Goal: Task Accomplishment & Management: Complete application form

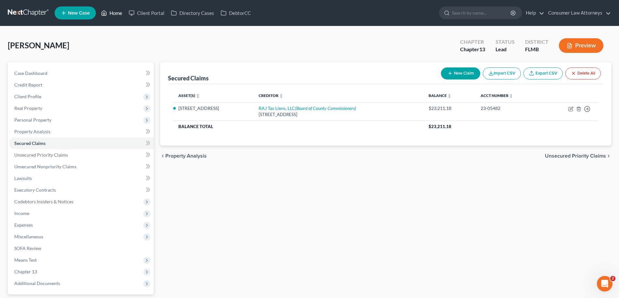
click at [110, 15] on link "Home" at bounding box center [112, 13] width 28 height 12
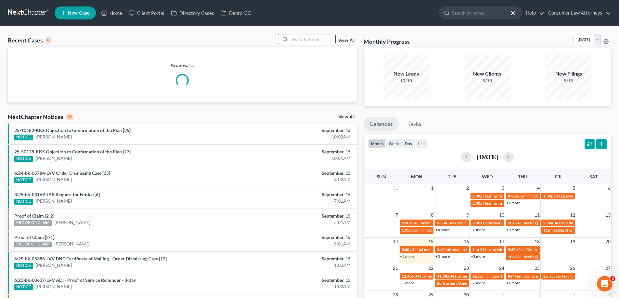
click at [322, 42] on input "search" at bounding box center [312, 38] width 45 height 9
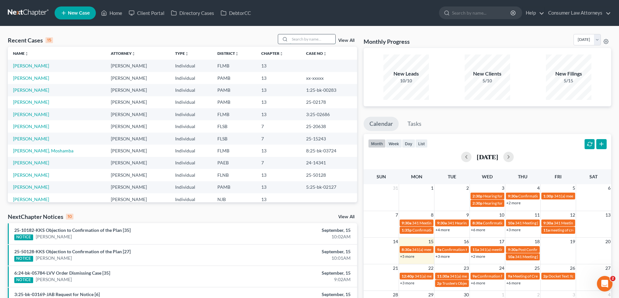
click at [322, 41] on input "search" at bounding box center [312, 38] width 45 height 9
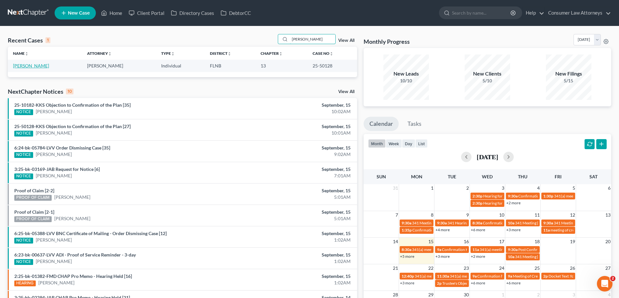
type input "[PERSON_NAME]"
click at [32, 66] on link "[PERSON_NAME]" at bounding box center [31, 66] width 36 height 6
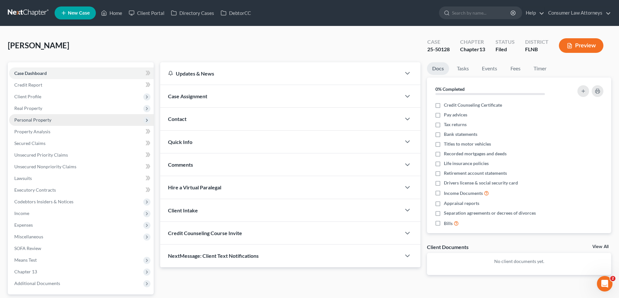
click at [37, 121] on span "Personal Property" at bounding box center [32, 120] width 37 height 6
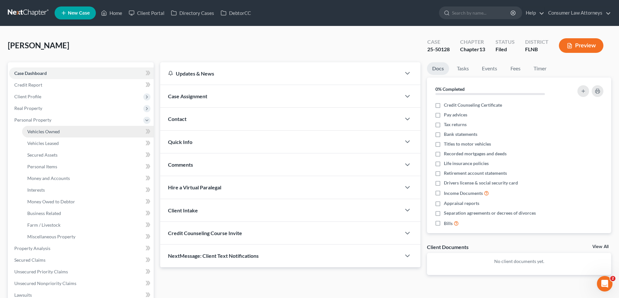
click at [53, 131] on span "Vehicles Owned" at bounding box center [43, 132] width 32 height 6
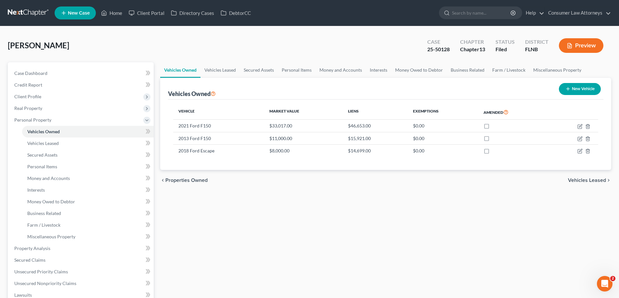
click at [574, 89] on button "New Vehicle" at bounding box center [580, 89] width 42 height 12
select select "0"
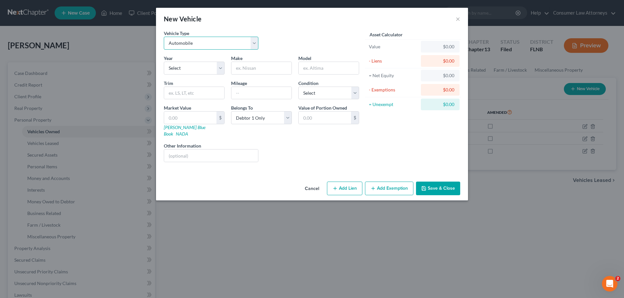
click at [233, 45] on select "Select Automobile Truck Trailer Watercraft Aircraft Motor Home Atv Other Vehicle" at bounding box center [211, 43] width 95 height 13
select select "7"
click at [164, 37] on select "Select Automobile Truck Trailer Watercraft Aircraft Motor Home Atv Other Vehicle" at bounding box center [211, 43] width 95 height 13
click at [251, 42] on select "Select Automobile Truck Trailer Watercraft Aircraft Motor Home Atv Other Vehicle" at bounding box center [211, 43] width 95 height 13
click at [316, 38] on div "Vehicle Type Select Automobile Truck Trailer Watercraft Aircraft Motor Home Atv…" at bounding box center [261, 42] width 202 height 25
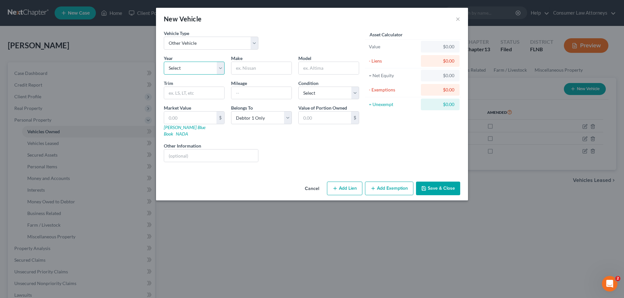
click at [209, 66] on select "Select 2026 2025 2024 2023 2022 2021 2020 2019 2018 2017 2016 2015 2014 2013 20…" at bounding box center [194, 68] width 61 height 13
select select "11"
click at [164, 62] on select "Select 2026 2025 2024 2023 2022 2021 2020 2019 2018 2017 2016 2015 2014 2013 20…" at bounding box center [194, 68] width 61 height 13
click at [238, 69] on input "text" at bounding box center [261, 68] width 60 height 12
paste input "[PERSON_NAME] GMD"
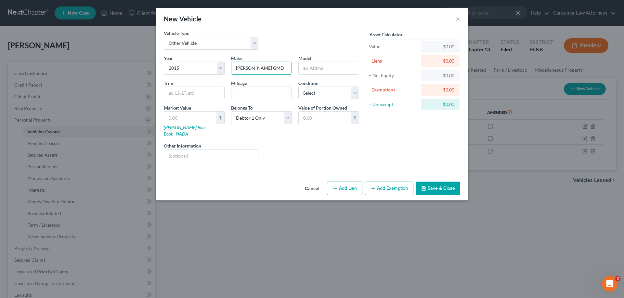
type input "[PERSON_NAME] GMD"
click at [321, 65] on input "text" at bounding box center [328, 68] width 60 height 12
type input "3150 TL"
click at [329, 85] on div "Condition Select Excellent Very Good Good Fair Poor" at bounding box center [328, 90] width 67 height 20
drag, startPoint x: 342, startPoint y: 96, endPoint x: 365, endPoint y: 81, distance: 27.4
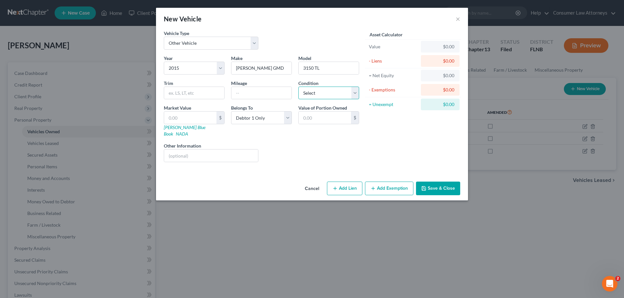
click at [344, 96] on select "Select Excellent Very Good Good Fair Poor" at bounding box center [328, 93] width 61 height 13
select select "3"
click at [298, 87] on select "Select Excellent Very Good Good Fair Poor" at bounding box center [328, 93] width 61 height 13
click at [360, 82] on div "Condition Select Excellent Very Good Good Fair Poor" at bounding box center [328, 90] width 67 height 20
click at [343, 107] on label "Value of Portion Owned" at bounding box center [322, 108] width 49 height 7
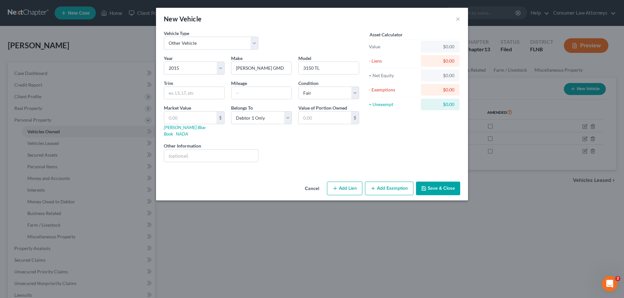
click at [444, 184] on button "Save & Close" at bounding box center [438, 189] width 44 height 14
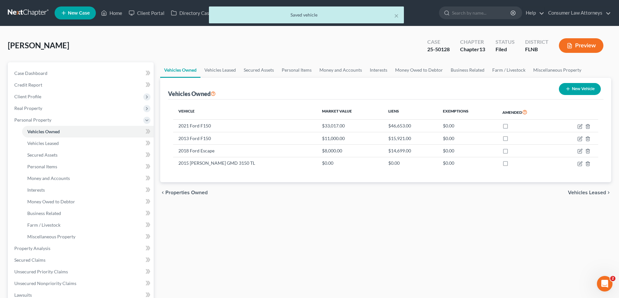
click at [114, 16] on div "× Saved vehicle" at bounding box center [306, 16] width 619 height 20
click at [118, 16] on div "× Saved vehicle" at bounding box center [306, 16] width 619 height 20
click at [396, 17] on button "×" at bounding box center [396, 16] width 5 height 8
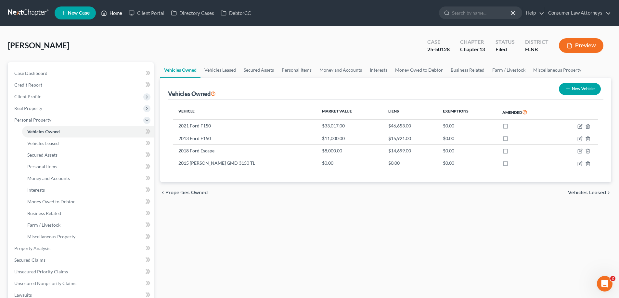
click at [102, 9] on link "Home" at bounding box center [112, 13] width 28 height 12
click at [118, 16] on link "Home" at bounding box center [112, 13] width 28 height 12
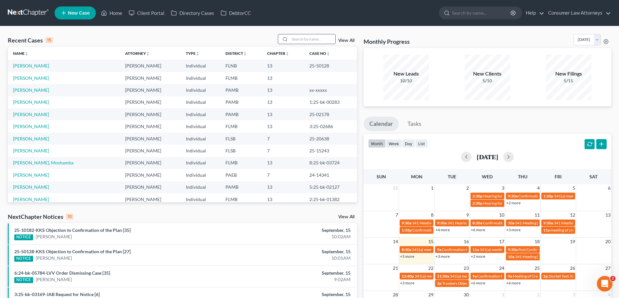
click at [308, 40] on input "search" at bounding box center [312, 38] width 45 height 9
click at [30, 137] on link "[PERSON_NAME]" at bounding box center [31, 139] width 36 height 6
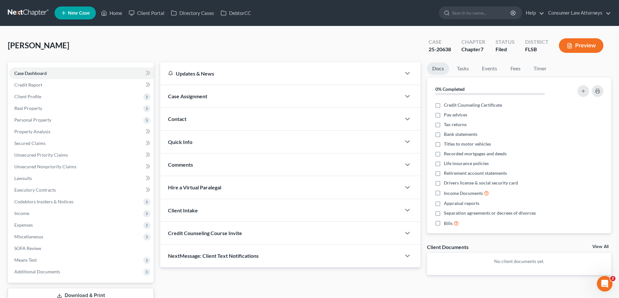
click at [159, 144] on div "Updates & News × District Notes Take a look at NextChapter's District Notes to …" at bounding box center [290, 173] width 267 height 223
drag, startPoint x: 48, startPoint y: 168, endPoint x: 139, endPoint y: 170, distance: 91.0
click at [48, 168] on span "Unsecured Nonpriority Claims" at bounding box center [45, 167] width 62 height 6
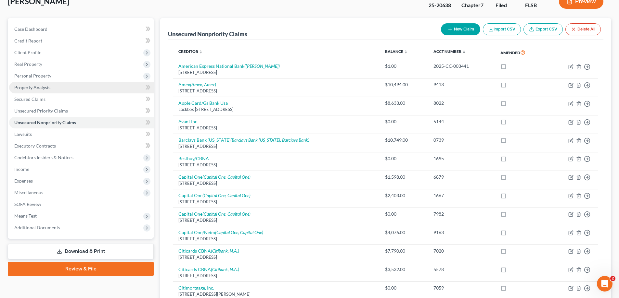
scroll to position [32, 0]
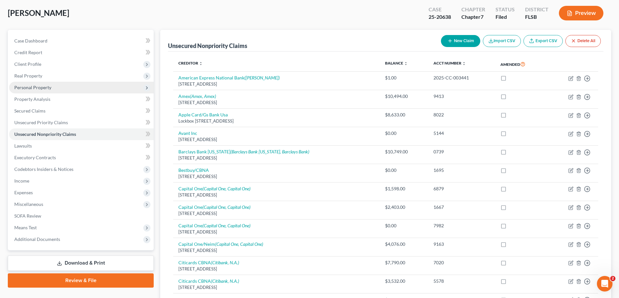
click at [30, 88] on span "Personal Property" at bounding box center [32, 88] width 37 height 6
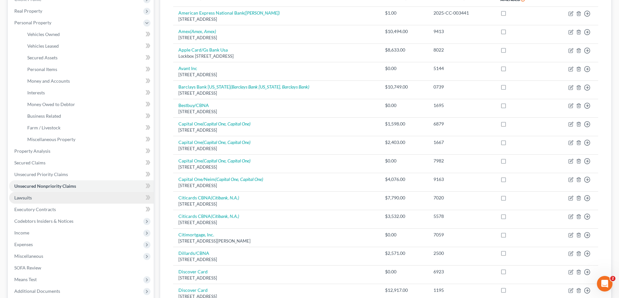
click at [25, 196] on span "Lawsuits" at bounding box center [23, 198] width 18 height 6
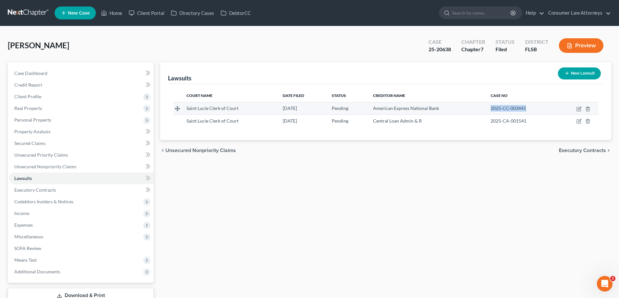
drag, startPoint x: 529, startPoint y: 109, endPoint x: 491, endPoint y: 109, distance: 38.0
click at [491, 109] on div "2025-CC-003441" at bounding box center [520, 108] width 61 height 6
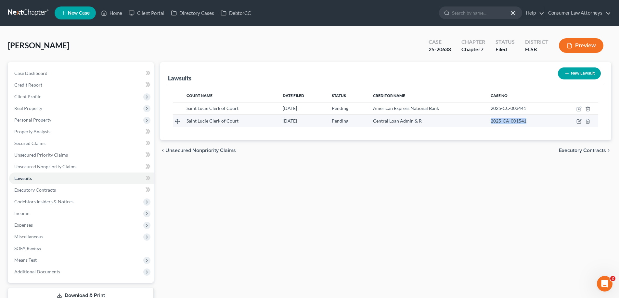
drag, startPoint x: 528, startPoint y: 121, endPoint x: 492, endPoint y: 124, distance: 36.2
click at [492, 124] on div "2025-CA-001541" at bounding box center [520, 121] width 61 height 6
drag, startPoint x: 490, startPoint y: 124, endPoint x: 503, endPoint y: 117, distance: 14.8
click at [525, 124] on td "2025-CA-001541" at bounding box center [520, 121] width 71 height 12
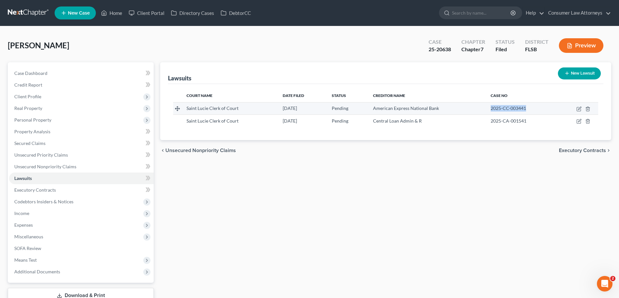
drag, startPoint x: 491, startPoint y: 108, endPoint x: 527, endPoint y: 109, distance: 36.1
click at [526, 109] on div "2025-CC-003441" at bounding box center [520, 108] width 61 height 6
click at [527, 109] on div "2025-CC-003441" at bounding box center [520, 108] width 61 height 6
click at [526, 109] on span "2025-CC-003441" at bounding box center [507, 109] width 35 height 6
drag, startPoint x: 521, startPoint y: 109, endPoint x: 492, endPoint y: 110, distance: 29.2
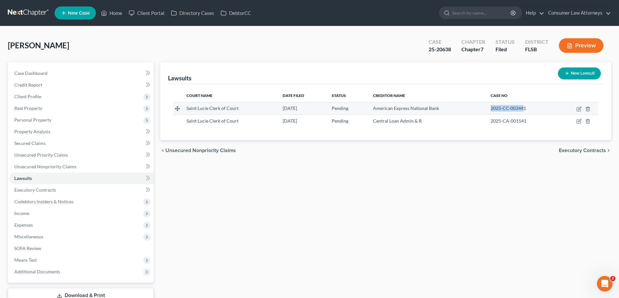
click at [492, 110] on span "2025-CC-003441" at bounding box center [507, 109] width 35 height 6
drag, startPoint x: 492, startPoint y: 109, endPoint x: 526, endPoint y: 108, distance: 34.1
click at [526, 108] on div "2025-CC-003441" at bounding box center [520, 108] width 61 height 6
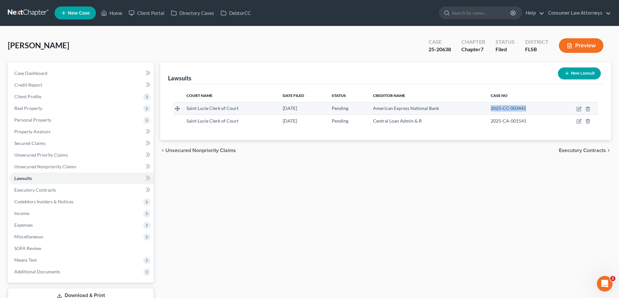
drag, startPoint x: 488, startPoint y: 108, endPoint x: 526, endPoint y: 113, distance: 38.0
click at [526, 113] on td "2025-CC-003441" at bounding box center [520, 108] width 71 height 12
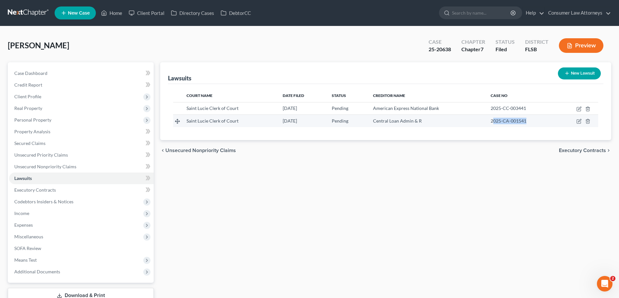
drag, startPoint x: 526, startPoint y: 122, endPoint x: 493, endPoint y: 122, distance: 33.1
click at [493, 122] on span "2025-CA-001541" at bounding box center [508, 121] width 36 height 6
drag, startPoint x: 490, startPoint y: 123, endPoint x: 534, endPoint y: 124, distance: 43.5
click at [534, 124] on td "2025-CA-001541" at bounding box center [520, 121] width 71 height 12
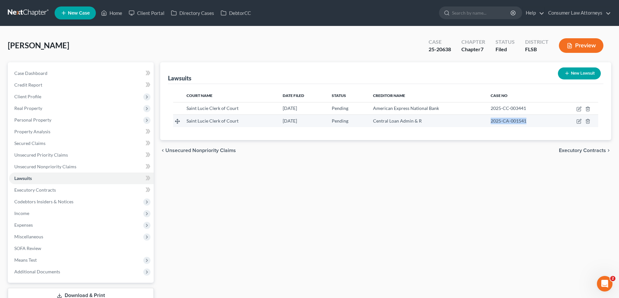
click at [534, 124] on div "2025-CA-001541" at bounding box center [520, 121] width 61 height 6
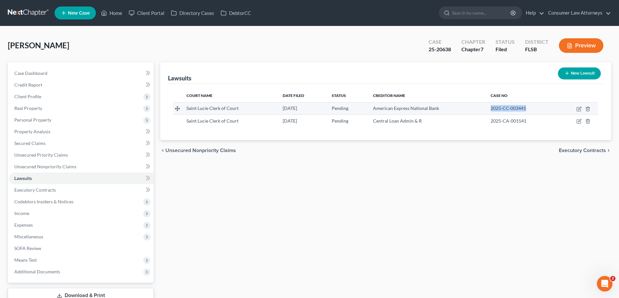
drag, startPoint x: 490, startPoint y: 106, endPoint x: 533, endPoint y: 108, distance: 42.9
click at [533, 108] on td "2025-CC-003441" at bounding box center [520, 108] width 71 height 12
click at [524, 90] on th "Case No" at bounding box center [520, 95] width 71 height 13
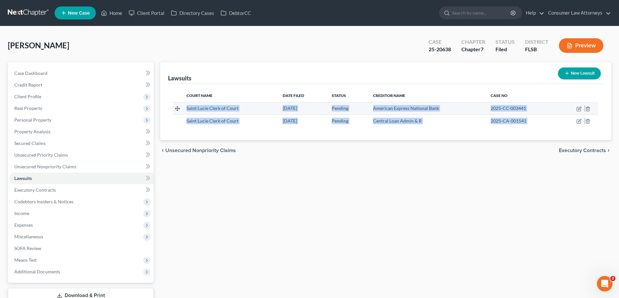
drag, startPoint x: 594, startPoint y: 121, endPoint x: 181, endPoint y: 103, distance: 413.5
click at [181, 103] on tbody "Saint Lucie Clerk of Court [DATE] Pending American Express National Bank 2025-C…" at bounding box center [385, 114] width 425 height 25
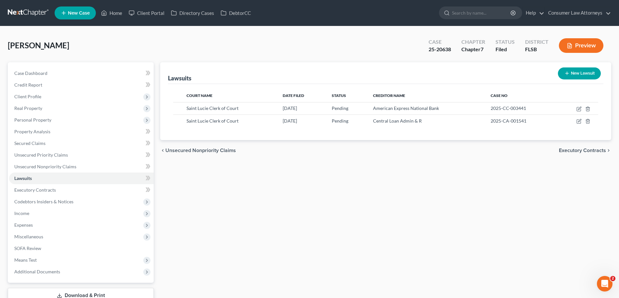
click at [182, 96] on th "Court Name" at bounding box center [229, 95] width 96 height 13
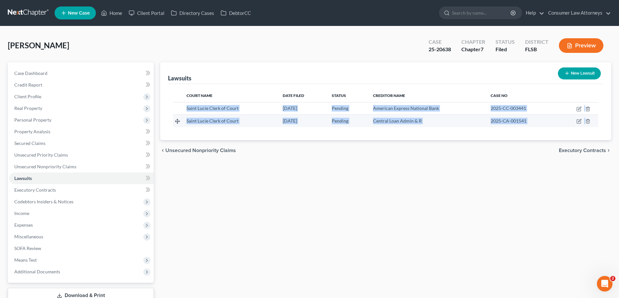
drag, startPoint x: 185, startPoint y: 109, endPoint x: 592, endPoint y: 123, distance: 406.9
click at [592, 123] on tbody "Saint Lucie Clerk of Court [DATE] Pending American Express National Bank 2025-C…" at bounding box center [385, 114] width 425 height 25
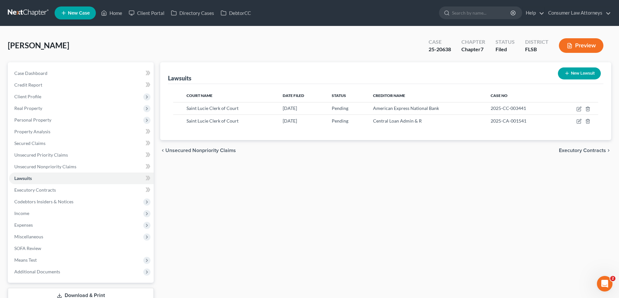
click at [601, 123] on div "Court Name Date Filed Status Creditor Name Case No Saint Lucie Clerk of Court […" at bounding box center [385, 112] width 435 height 56
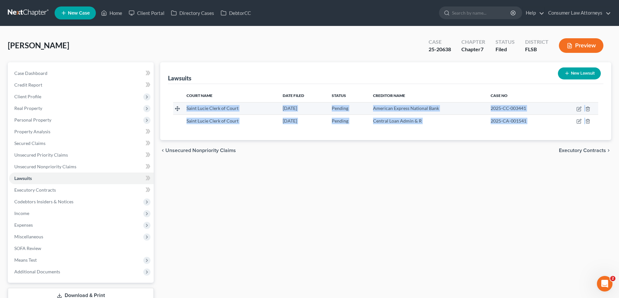
drag, startPoint x: 601, startPoint y: 123, endPoint x: 184, endPoint y: 109, distance: 417.0
click at [184, 109] on div "Court Name Date Filed Status Creditor Name Case No Saint Lucie Clerk of Court […" at bounding box center [385, 112] width 435 height 56
click at [184, 109] on td "Saint Lucie Clerk of Court" at bounding box center [229, 108] width 96 height 12
drag, startPoint x: 184, startPoint y: 109, endPoint x: 592, endPoint y: 121, distance: 408.1
click at [592, 121] on tbody "Saint Lucie Clerk of Court [DATE] Pending American Express National Bank 2025-C…" at bounding box center [385, 114] width 425 height 25
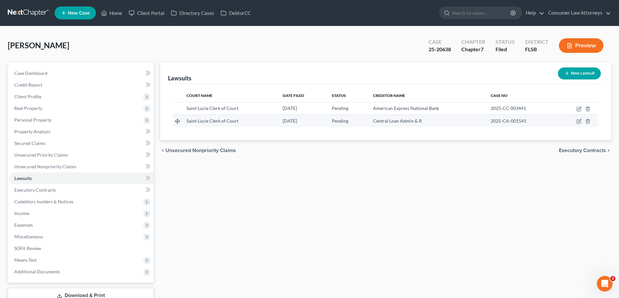
click at [595, 121] on td at bounding box center [577, 121] width 42 height 12
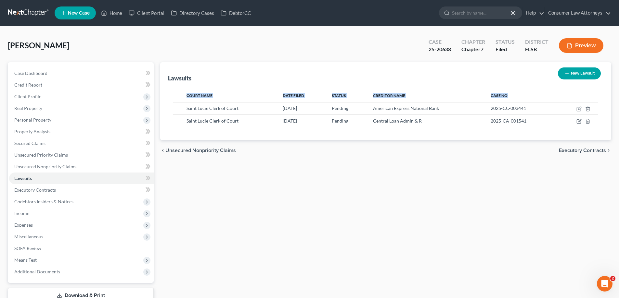
drag, startPoint x: 185, startPoint y: 108, endPoint x: 595, endPoint y: 128, distance: 410.4
click at [593, 129] on div "Court Name Date Filed Status Creditor Name Case No Saint Lucie Clerk of Court […" at bounding box center [385, 112] width 435 height 56
click at [596, 127] on div "Court Name Date Filed Status Creditor Name Case No Saint Lucie Clerk of Court […" at bounding box center [385, 112] width 435 height 56
click at [259, 80] on div "Lawsuits New Lawsuit" at bounding box center [385, 73] width 435 height 22
drag, startPoint x: 187, startPoint y: 108, endPoint x: 593, endPoint y: 130, distance: 407.3
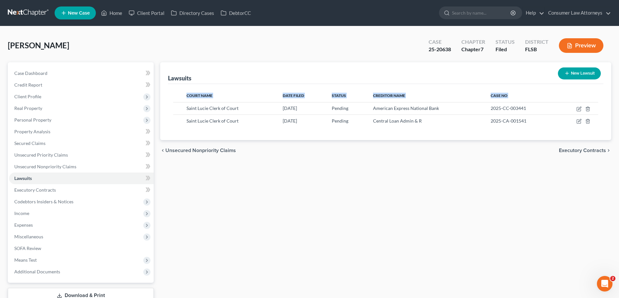
click at [593, 130] on div "Court Name Date Filed Status Creditor Name Case No Saint Lucie Clerk of Court […" at bounding box center [385, 112] width 435 height 56
click at [461, 18] on input "search" at bounding box center [481, 13] width 59 height 12
paste input "B07YNHQ9DF"
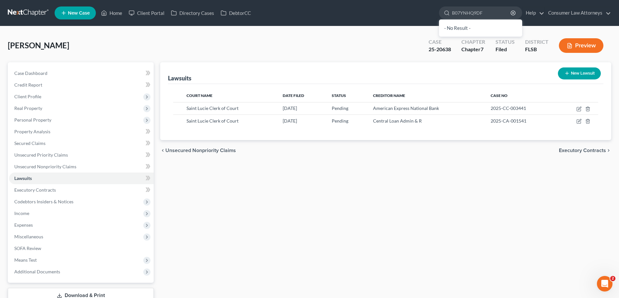
type input "B07YNHQ9DF"
click at [120, 12] on link "Home" at bounding box center [112, 13] width 28 height 12
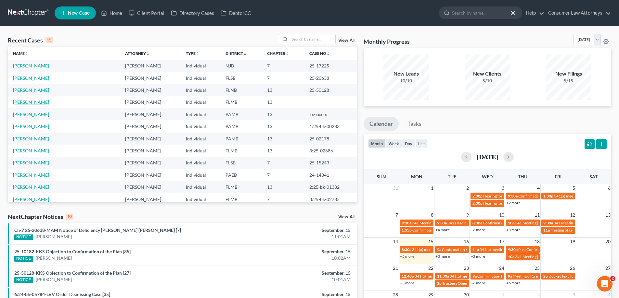
click at [22, 104] on link "[PERSON_NAME]" at bounding box center [31, 102] width 36 height 6
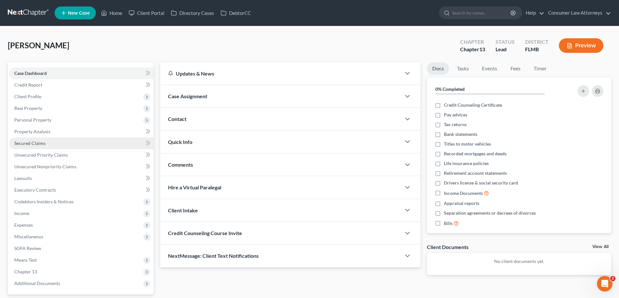
click at [24, 142] on span "Secured Claims" at bounding box center [29, 144] width 31 height 6
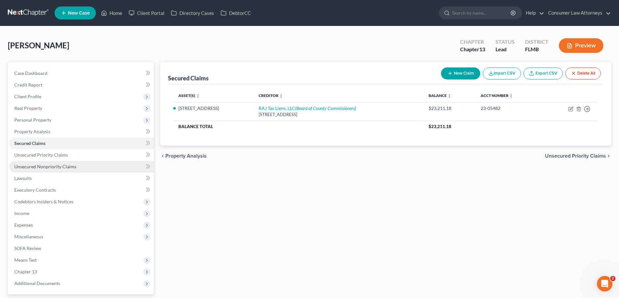
click at [49, 166] on span "Unsecured Nonpriority Claims" at bounding box center [45, 167] width 62 height 6
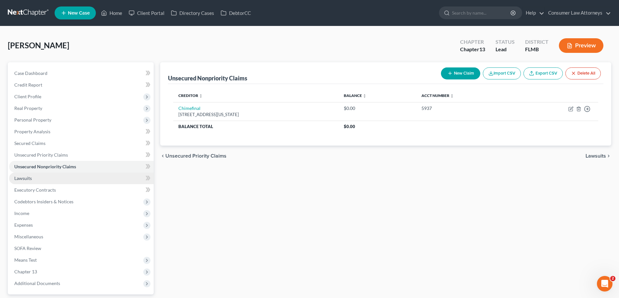
click at [25, 179] on span "Lawsuits" at bounding box center [23, 179] width 18 height 6
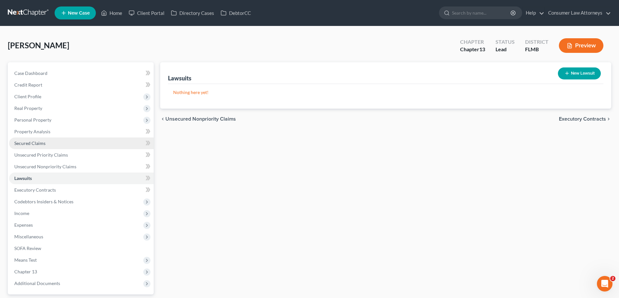
click at [33, 140] on link "Secured Claims" at bounding box center [81, 144] width 145 height 12
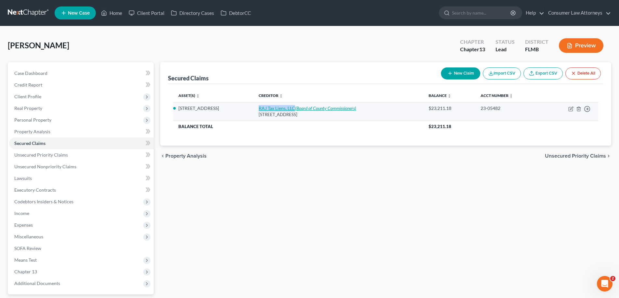
drag, startPoint x: 256, startPoint y: 109, endPoint x: 293, endPoint y: 111, distance: 37.1
click at [293, 111] on td "RAJ Tax Liens, LLC (Board of County Commissioners) [STREET_ADDRESS]" at bounding box center [338, 111] width 170 height 19
click at [338, 108] on icon "(Board of County Commissioners)" at bounding box center [325, 109] width 61 height 6
select select "9"
select select "2"
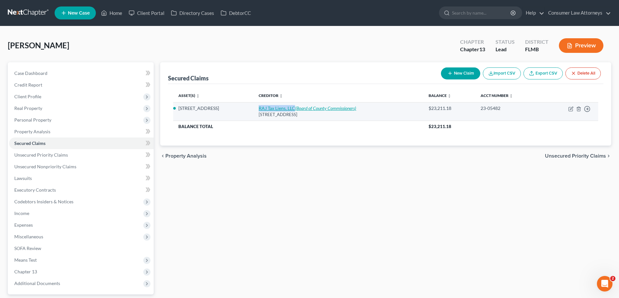
select select "0"
select select "9"
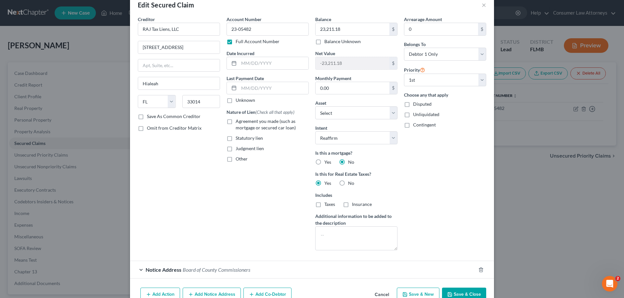
scroll to position [35, 0]
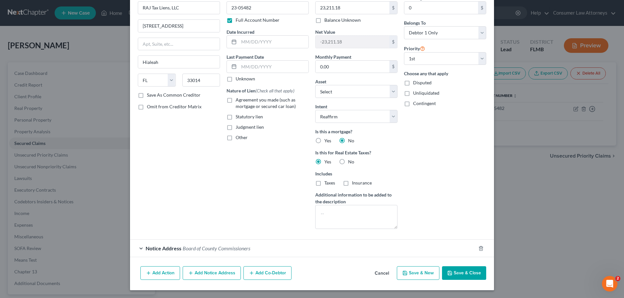
click at [236, 250] on span "Board of County Commissioners" at bounding box center [217, 249] width 68 height 6
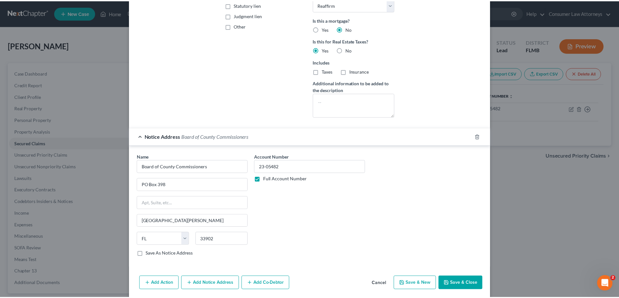
scroll to position [158, 0]
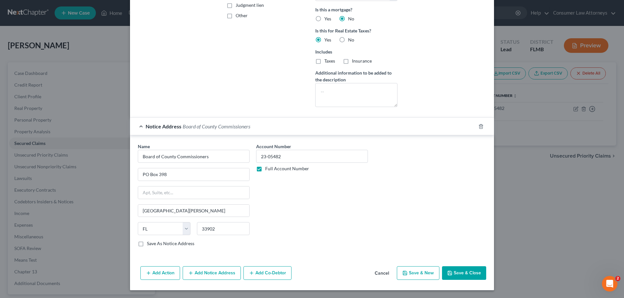
click at [469, 276] on button "Save & Close" at bounding box center [464, 274] width 44 height 14
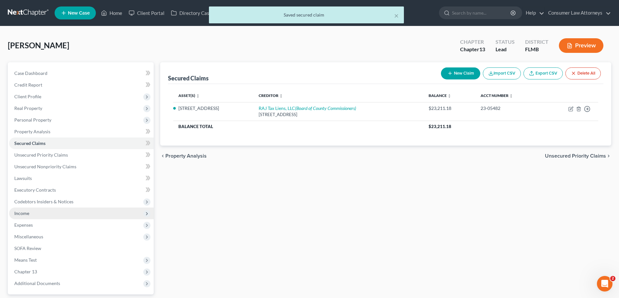
click at [23, 211] on span "Income" at bounding box center [21, 214] width 15 height 6
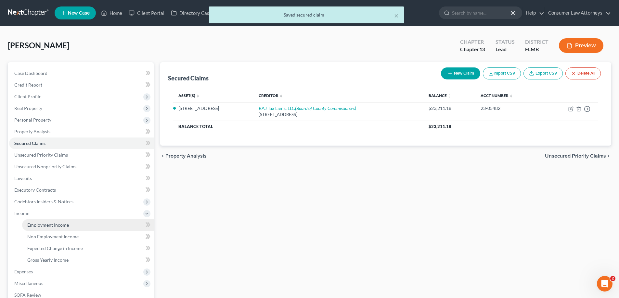
click at [32, 225] on span "Employment Income" at bounding box center [48, 225] width 42 height 6
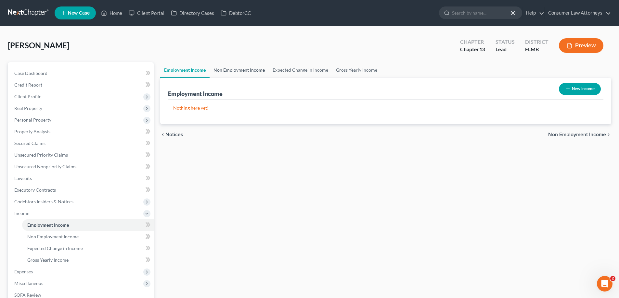
click at [249, 72] on link "Non Employment Income" at bounding box center [238, 70] width 59 height 16
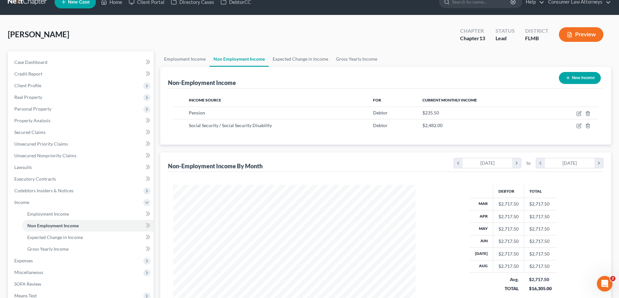
scroll to position [8, 0]
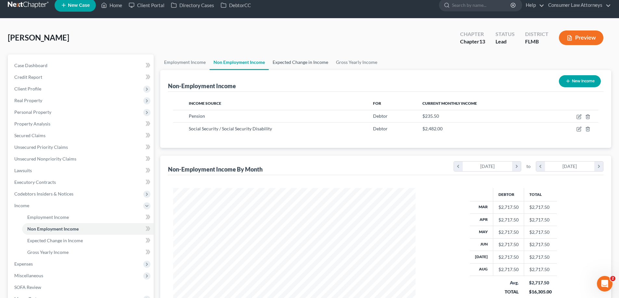
click at [318, 67] on link "Expected Change in Income" at bounding box center [300, 63] width 63 height 16
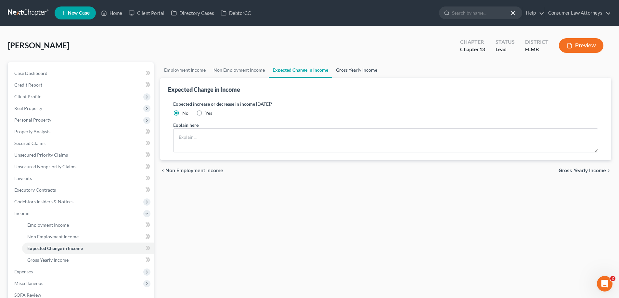
click at [357, 76] on link "Gross Yearly Income" at bounding box center [356, 70] width 49 height 16
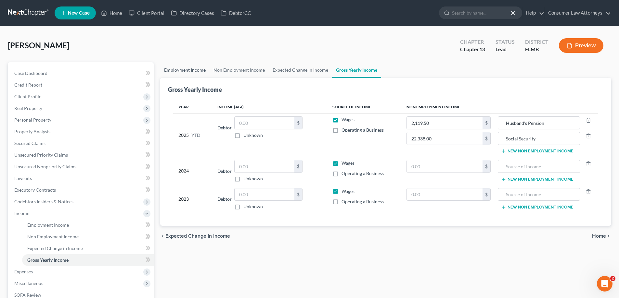
click at [190, 70] on link "Employment Income" at bounding box center [184, 70] width 49 height 16
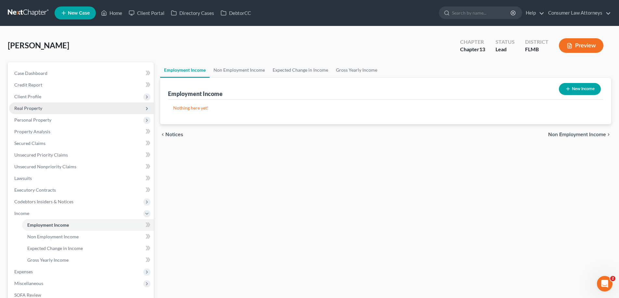
click at [32, 108] on span "Real Property" at bounding box center [28, 109] width 28 height 6
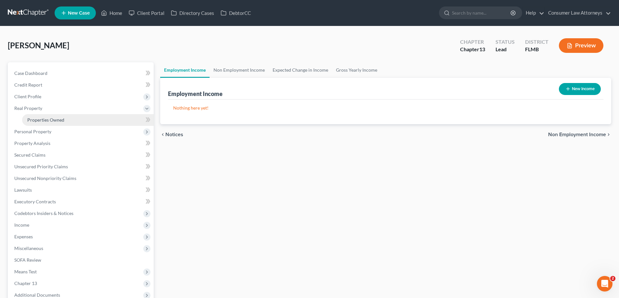
click at [44, 119] on span "Properties Owned" at bounding box center [45, 120] width 37 height 6
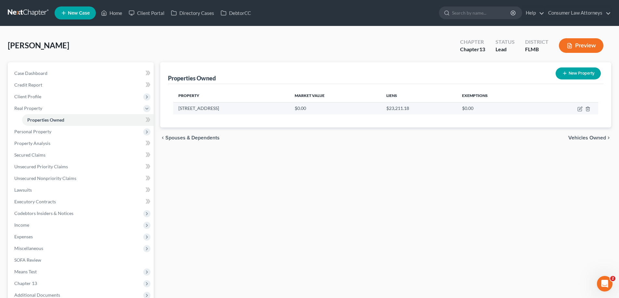
drag, startPoint x: 220, startPoint y: 108, endPoint x: 178, endPoint y: 106, distance: 41.6
click at [178, 106] on td "[STREET_ADDRESS]" at bounding box center [231, 108] width 116 height 12
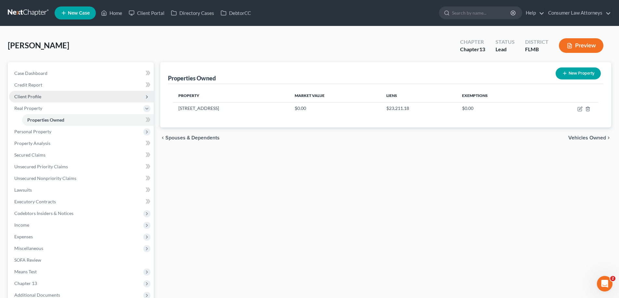
click at [17, 96] on span "Client Profile" at bounding box center [27, 97] width 27 height 6
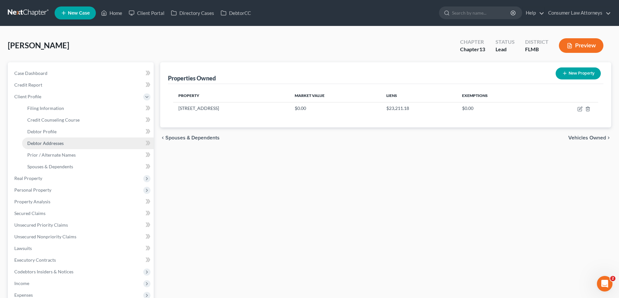
click at [44, 146] on link "Debtor Addresses" at bounding box center [88, 144] width 132 height 12
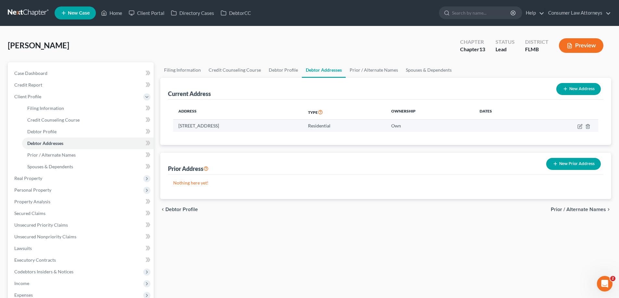
drag, startPoint x: 177, startPoint y: 126, endPoint x: 265, endPoint y: 125, distance: 87.7
click at [265, 125] on td "[STREET_ADDRESS]" at bounding box center [238, 126] width 130 height 12
click at [581, 126] on icon "button" at bounding box center [579, 126] width 5 height 5
select select "9"
select select "34"
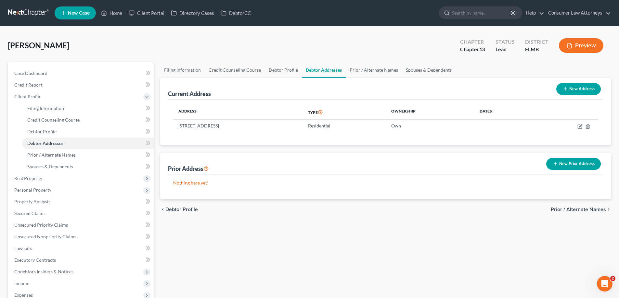
select select "0"
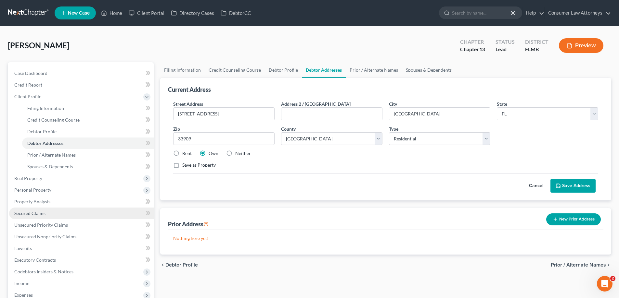
click at [29, 213] on span "Secured Claims" at bounding box center [29, 214] width 31 height 6
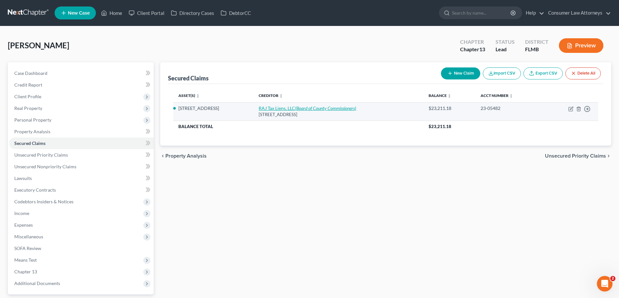
click at [305, 110] on icon "(Board of County Commissioners)" at bounding box center [325, 109] width 61 height 6
select select "9"
select select "2"
select select "0"
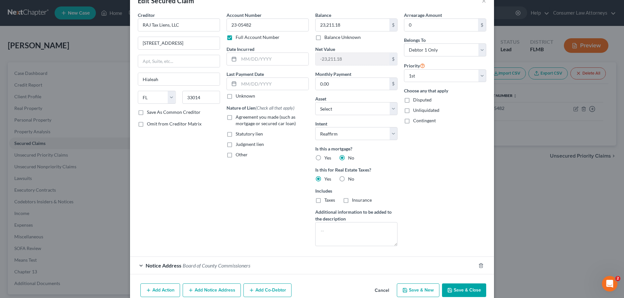
scroll to position [35, 0]
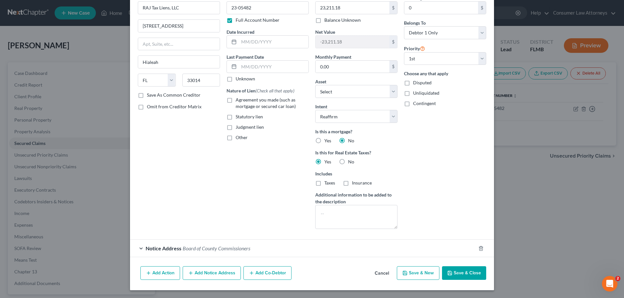
click at [458, 270] on button "Save & Close" at bounding box center [464, 274] width 44 height 14
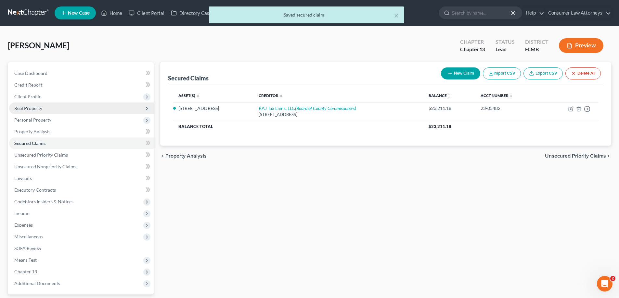
click at [29, 107] on span "Real Property" at bounding box center [28, 109] width 28 height 6
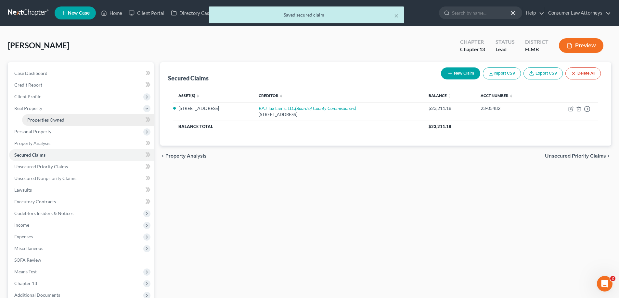
click at [43, 122] on span "Properties Owned" at bounding box center [45, 120] width 37 height 6
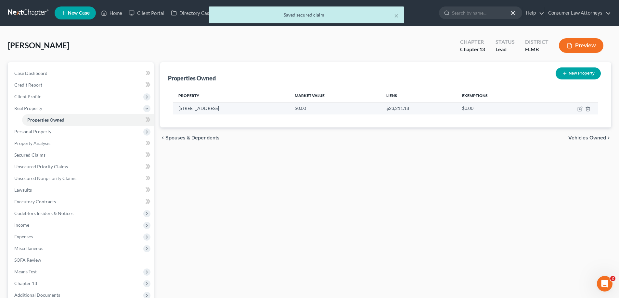
click at [577, 109] on td at bounding box center [568, 108] width 59 height 12
click at [578, 109] on icon "button" at bounding box center [579, 109] width 5 height 5
select select "9"
select select "34"
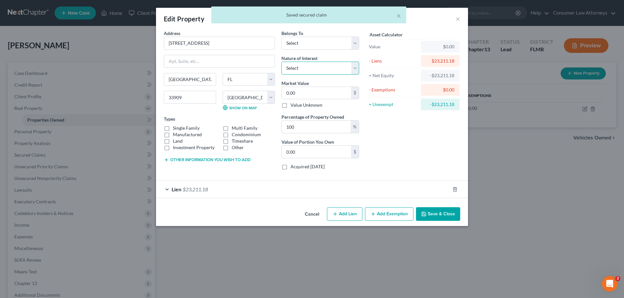
click at [340, 71] on select "Select Fee Simple Joint Tenant Life Estate Equitable Interest Future Interest T…" at bounding box center [320, 68] width 78 height 13
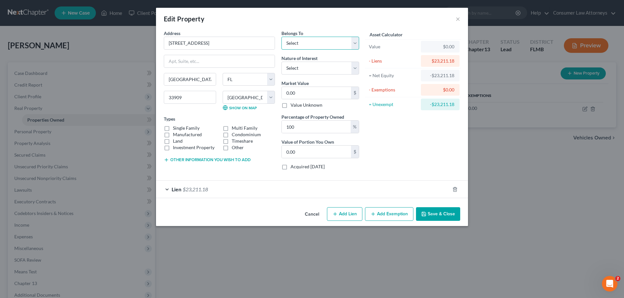
click at [316, 46] on select "Select Debtor 1 Only Debtor 2 Only Debtor 1 And Debtor 2 Only At Least One Of T…" at bounding box center [320, 43] width 78 height 13
click at [375, 41] on div "Value $0.00" at bounding box center [413, 47] width 96 height 14
type input "3"
type input "3.00"
type input "38"
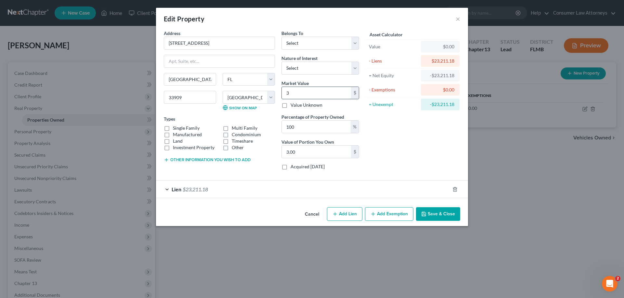
type input "38.00"
type input "384"
type input "384.00"
type input "3842"
type input "3,842.00"
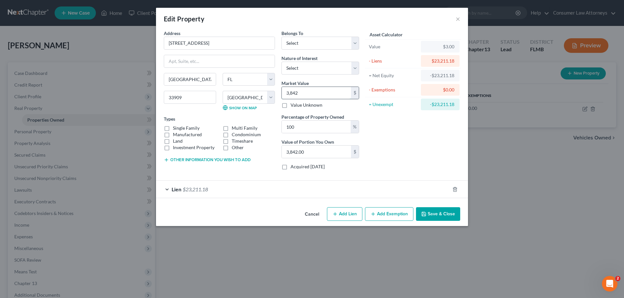
type input "3,8420"
type input "38,420.00"
type input "38,4200"
type input "384,200.00"
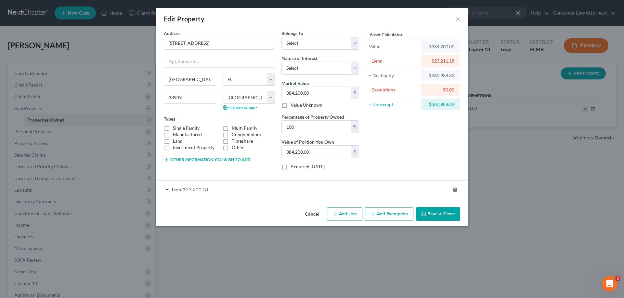
click at [401, 158] on div "Asset Calculator Value $384,200.00 - Liens $23,211.18 = Net Equity $360,988.82 …" at bounding box center [412, 103] width 101 height 146
drag, startPoint x: 456, startPoint y: 104, endPoint x: 432, endPoint y: 105, distance: 23.7
click at [432, 105] on div "$360,988.82" at bounding box center [440, 105] width 39 height 12
copy div "360,988.82"
drag, startPoint x: 382, startPoint y: 216, endPoint x: 477, endPoint y: 267, distance: 107.5
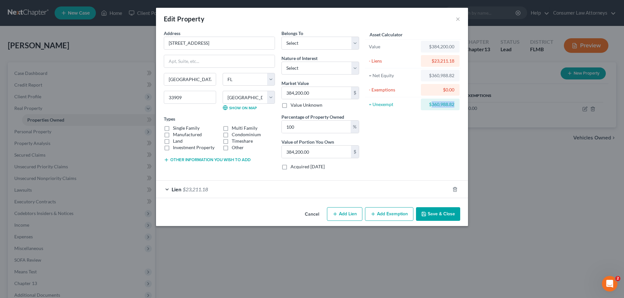
click at [382, 217] on button "Add Exemption" at bounding box center [389, 215] width 48 height 14
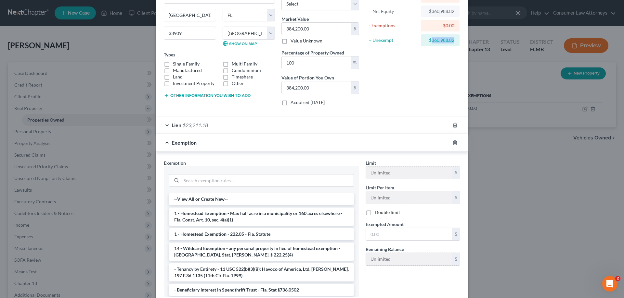
scroll to position [65, 0]
click at [199, 232] on li "1 - Homestead Exemption - 222.05 - Fla. Statute" at bounding box center [261, 234] width 185 height 12
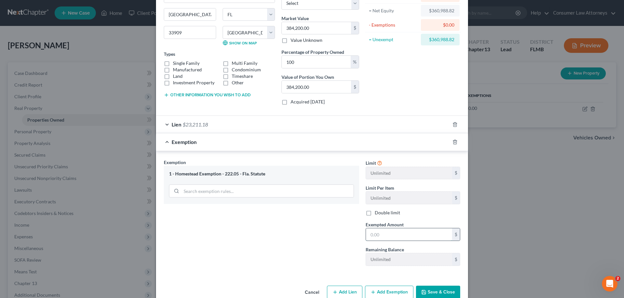
click at [401, 234] on input "text" at bounding box center [409, 235] width 86 height 12
paste input "360,988.82"
type input "360,988.82"
click at [432, 293] on button "Save & Close" at bounding box center [438, 293] width 44 height 14
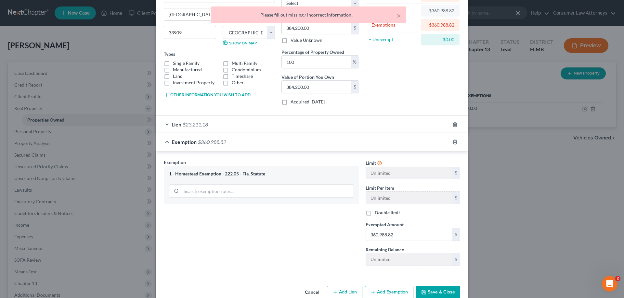
click at [414, 101] on div "Asset Calculator Value $384,200.00 - Liens $23,211.18 = Net Equity $360,988.82 …" at bounding box center [412, 38] width 101 height 146
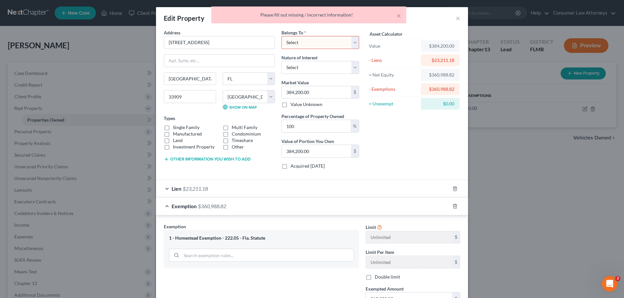
scroll to position [0, 0]
drag, startPoint x: 341, startPoint y: 43, endPoint x: 349, endPoint y: 47, distance: 8.1
click at [342, 44] on select "Select Debtor 1 Only Debtor 2 Only Debtor 1 And Debtor 2 Only At Least One Of T…" at bounding box center [320, 43] width 78 height 13
select select "0"
click at [281, 37] on select "Select Debtor 1 Only Debtor 2 Only Debtor 1 And Debtor 2 Only At Least One Of T…" at bounding box center [320, 43] width 78 height 13
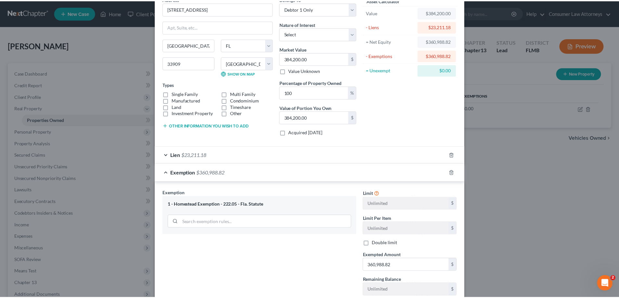
scroll to position [79, 0]
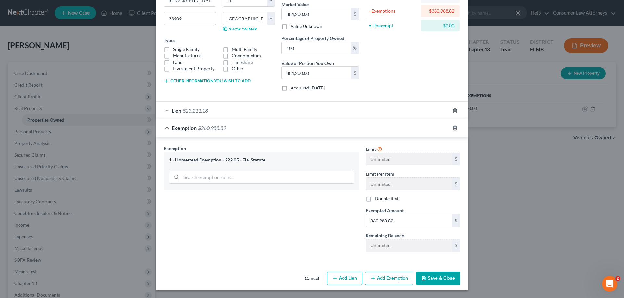
drag, startPoint x: 433, startPoint y: 279, endPoint x: 494, endPoint y: 296, distance: 63.8
click at [433, 279] on button "Save & Close" at bounding box center [438, 279] width 44 height 14
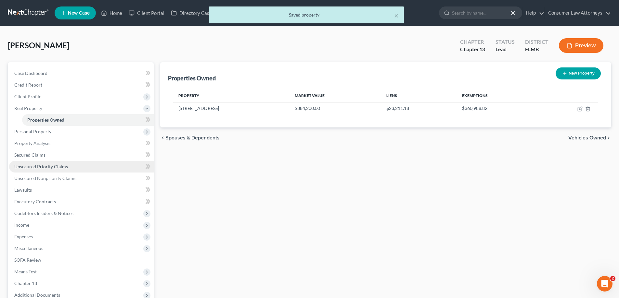
click at [48, 166] on span "Unsecured Priority Claims" at bounding box center [41, 167] width 54 height 6
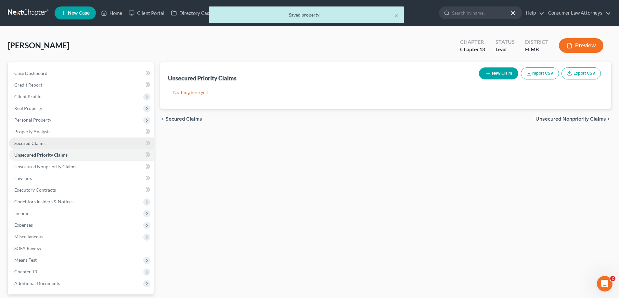
click at [31, 145] on span "Secured Claims" at bounding box center [29, 144] width 31 height 6
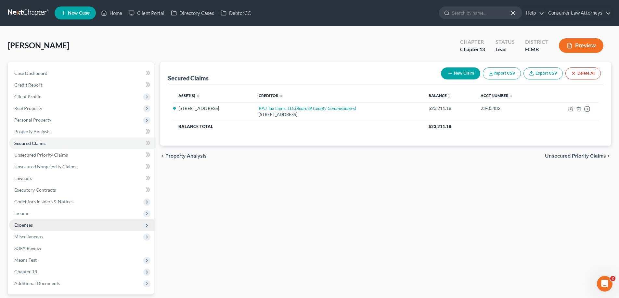
click at [25, 227] on span "Expenses" at bounding box center [23, 225] width 19 height 6
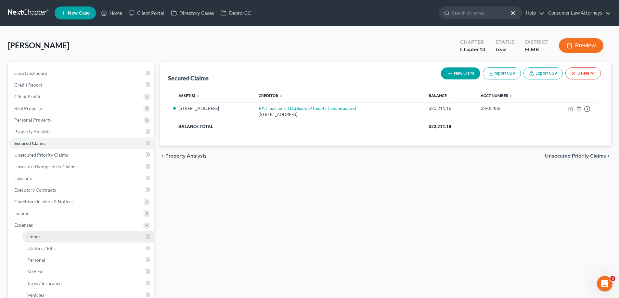
click at [39, 235] on span "Home" at bounding box center [33, 237] width 12 height 6
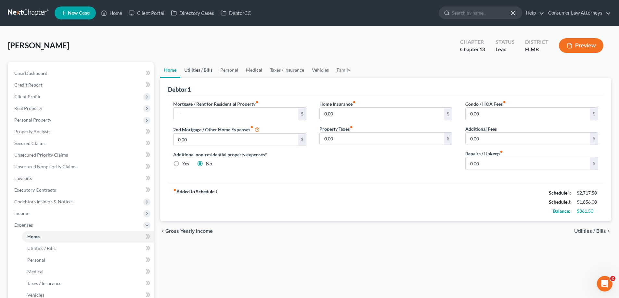
click at [208, 73] on link "Utilities / Bills" at bounding box center [198, 70] width 36 height 16
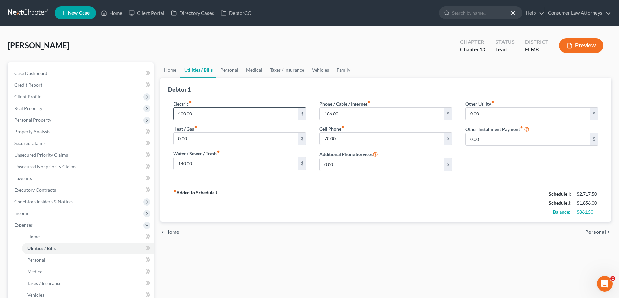
click at [205, 114] on input "400.00" at bounding box center [235, 114] width 124 height 12
type input "320"
click at [237, 73] on link "Personal" at bounding box center [229, 70] width 26 height 16
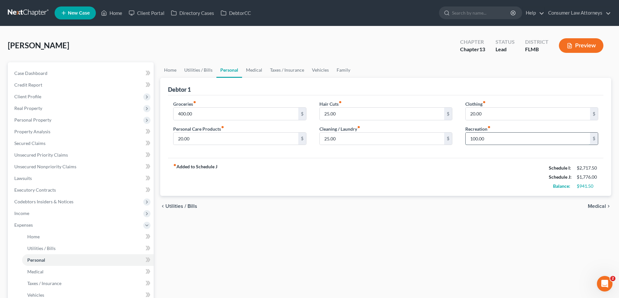
click at [500, 141] on input "100.00" at bounding box center [527, 139] width 124 height 12
type input "40"
drag, startPoint x: 476, startPoint y: 152, endPoint x: 457, endPoint y: 159, distance: 20.1
click at [476, 152] on div "Groceries fiber_manual_record 400.00 $ Personal Care Products fiber_manual_reco…" at bounding box center [385, 126] width 435 height 63
click at [262, 68] on link "Medical" at bounding box center [254, 70] width 24 height 16
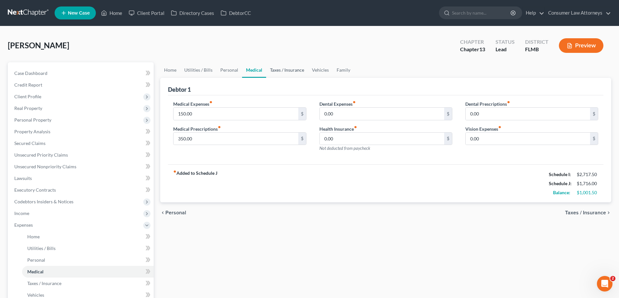
click at [283, 68] on link "Taxes / Insurance" at bounding box center [287, 70] width 42 height 16
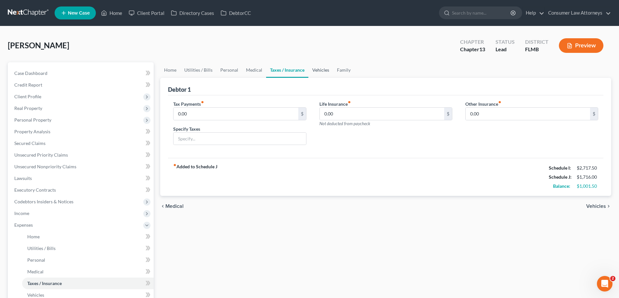
click at [324, 70] on link "Vehicles" at bounding box center [320, 70] width 25 height 16
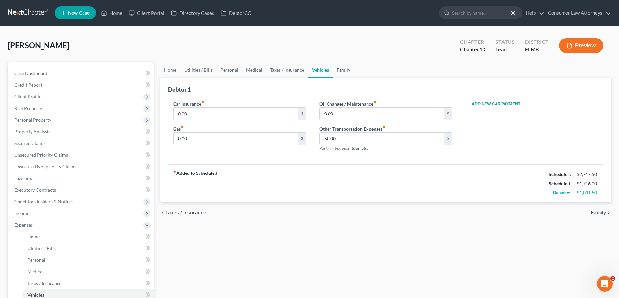
click at [340, 71] on link "Family" at bounding box center [343, 70] width 21 height 16
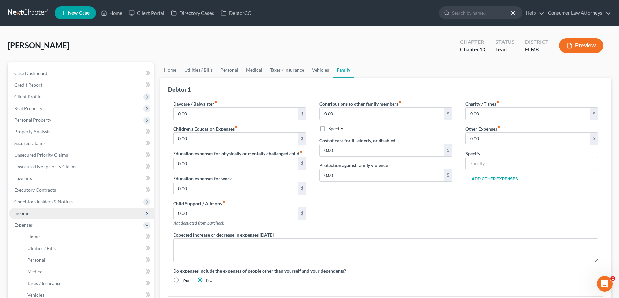
click at [27, 214] on span "Income" at bounding box center [21, 214] width 15 height 6
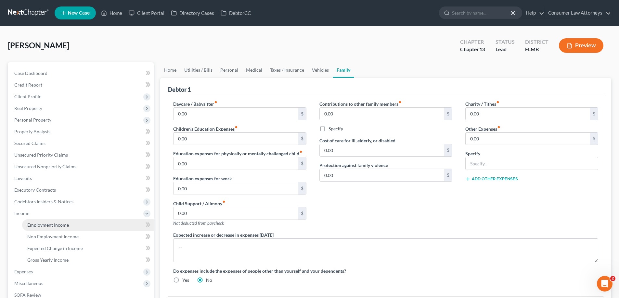
drag, startPoint x: 37, startPoint y: 226, endPoint x: 90, endPoint y: 242, distance: 55.9
click at [37, 226] on span "Employment Income" at bounding box center [48, 225] width 42 height 6
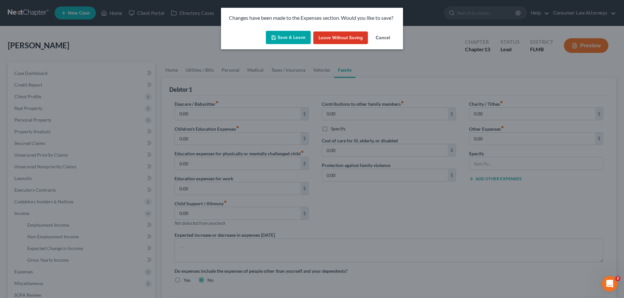
click at [304, 33] on button "Save & Leave" at bounding box center [288, 38] width 45 height 14
